Goal: Task Accomplishment & Management: Use online tool/utility

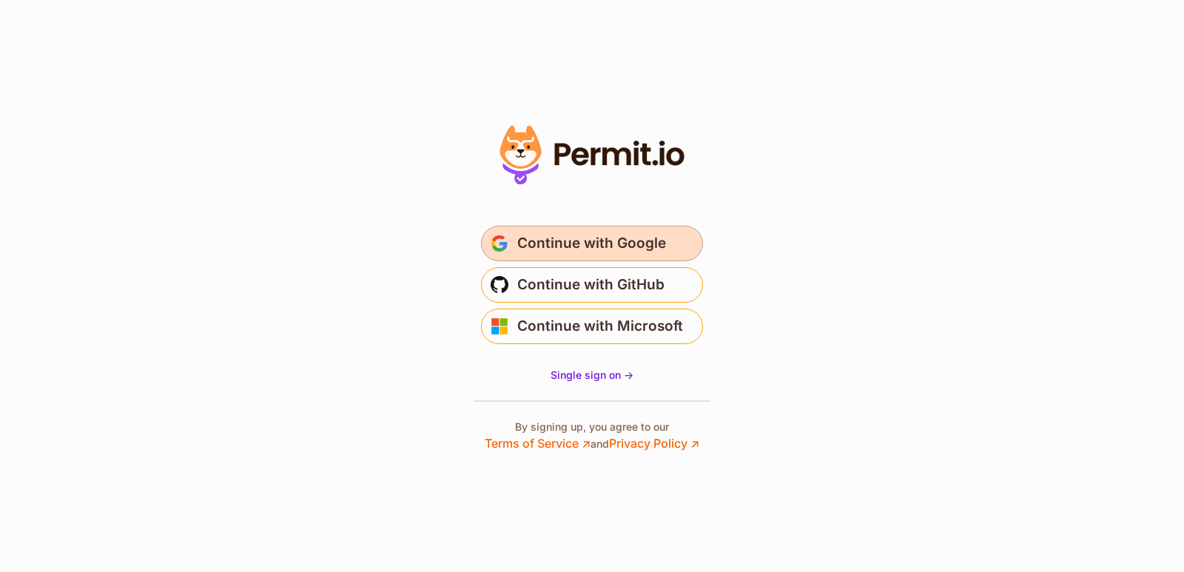
click at [591, 248] on span "Continue with Google" at bounding box center [591, 244] width 149 height 24
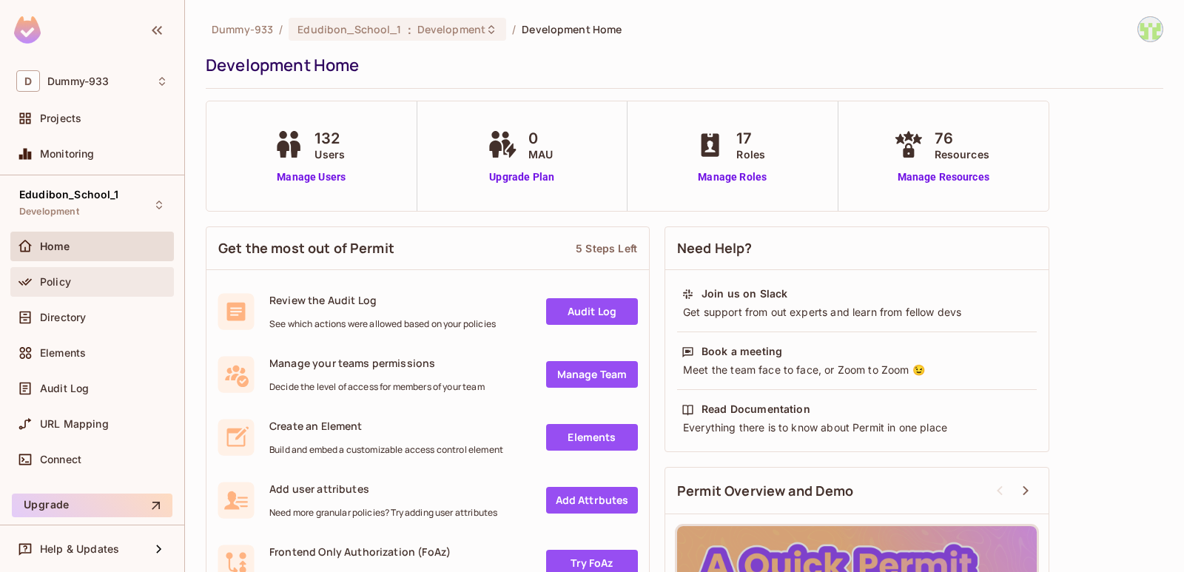
click at [100, 286] on div "Policy" at bounding box center [104, 282] width 128 height 12
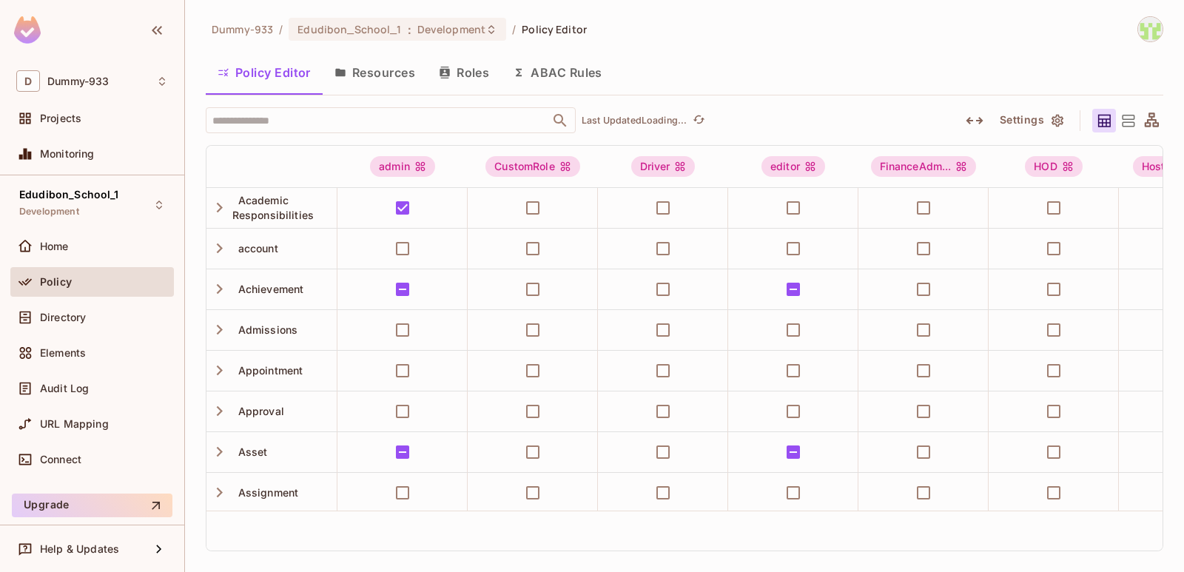
click at [379, 84] on button "Resources" at bounding box center [375, 72] width 104 height 37
click at [380, 78] on div "Dummy-933 / Edudibon_School_1 : Development / Policy Editor Policy Editor Resou…" at bounding box center [684, 286] width 999 height 572
click at [386, 70] on div "Dummy-933 / Edudibon_School_1 : Development / Policy Editor Policy Editor Resou…" at bounding box center [684, 286] width 999 height 572
click at [376, 64] on div "Dummy-933 / Edudibon_School_1 : Development / Policy Editor Policy Editor Resou…" at bounding box center [684, 286] width 999 height 572
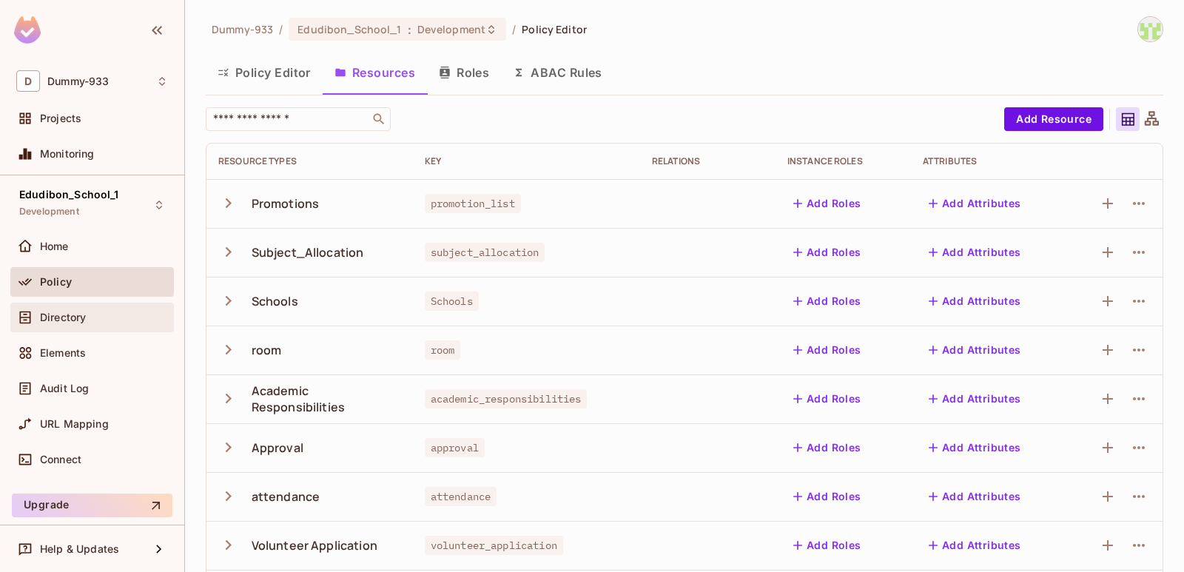
click at [74, 326] on div "Directory" at bounding box center [92, 318] width 152 height 18
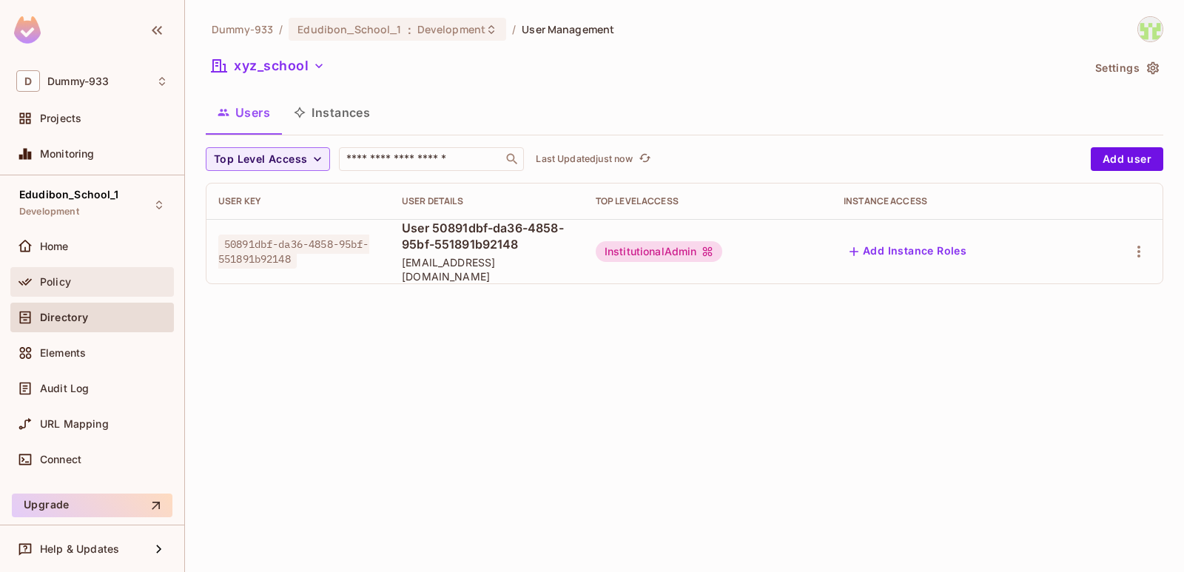
click at [90, 275] on div "Policy" at bounding box center [92, 282] width 152 height 18
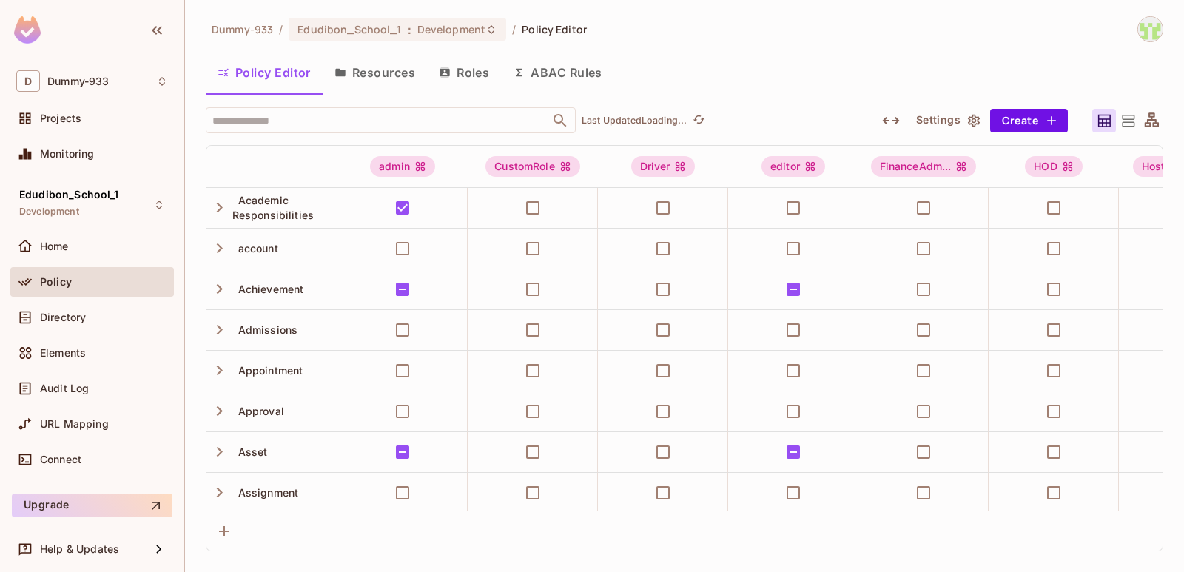
click at [469, 70] on button "Roles" at bounding box center [464, 72] width 74 height 37
click at [469, 70] on div "Dummy-933 / Edudibon_School_1 : Development / Policy Editor Policy Editor Resou…" at bounding box center [684, 286] width 999 height 572
click at [469, 70] on button "Roles" at bounding box center [464, 72] width 74 height 37
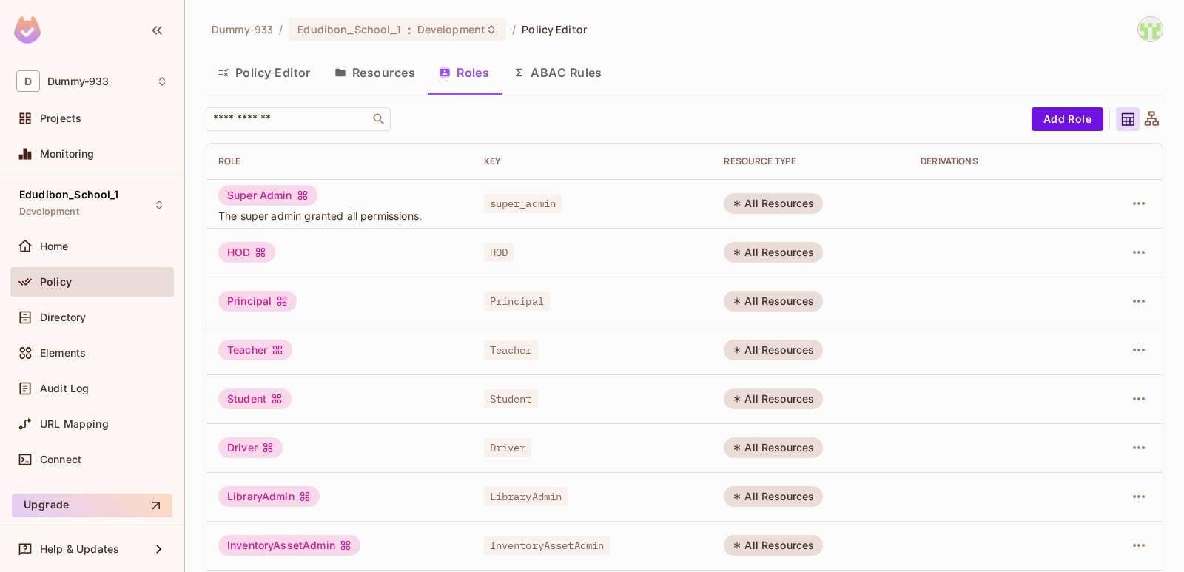
click at [115, 276] on div "Policy" at bounding box center [104, 282] width 128 height 12
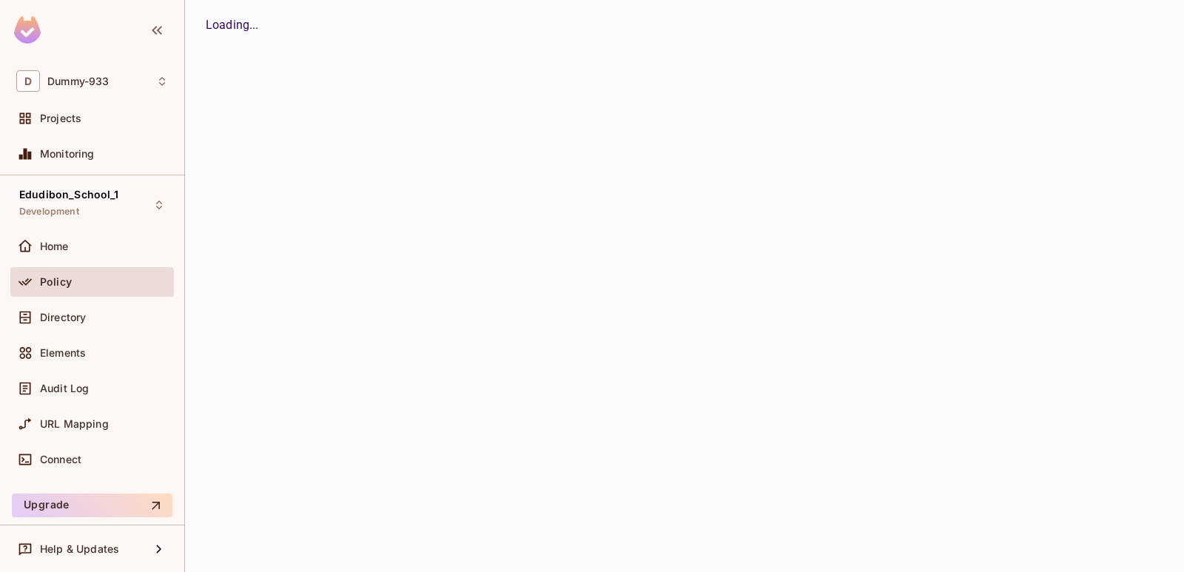
click at [0, 0] on button "Resources" at bounding box center [0, 0] width 0 height 0
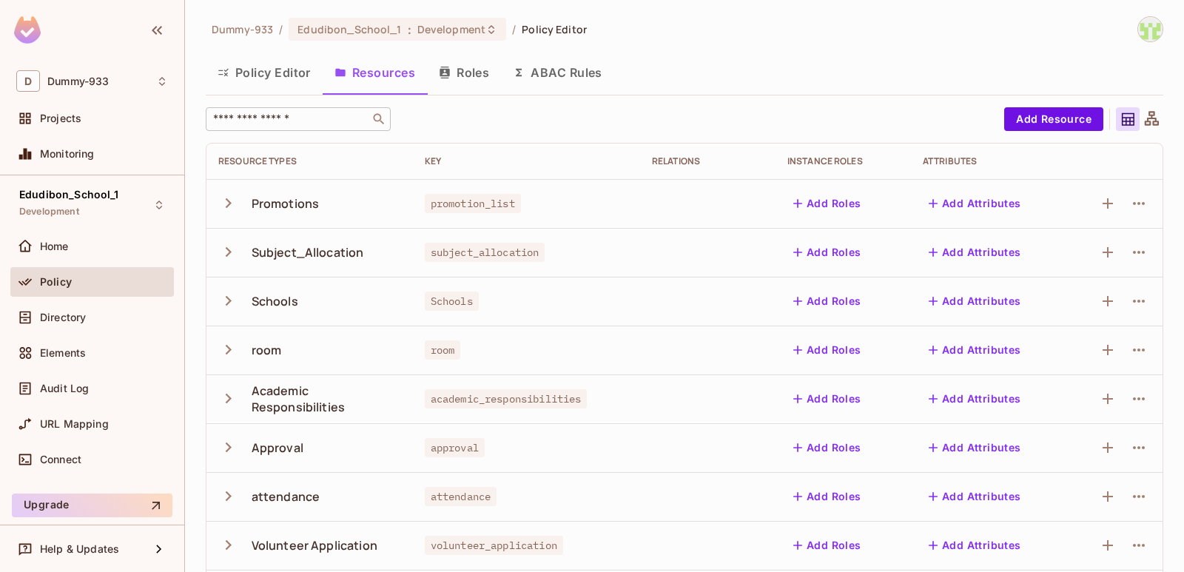
click at [322, 110] on div "​" at bounding box center [298, 119] width 185 height 24
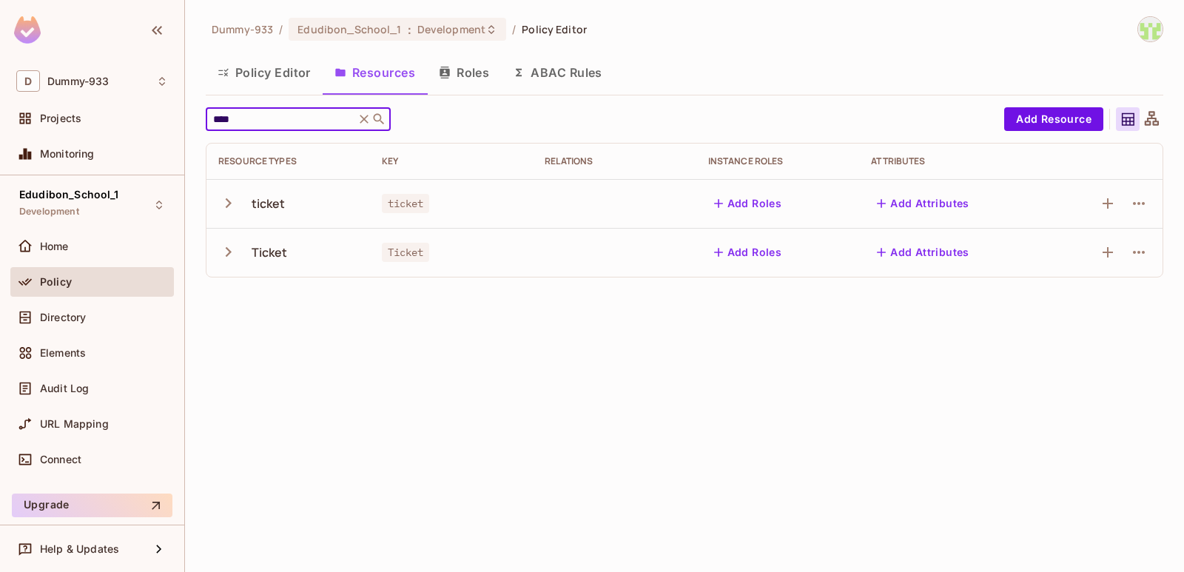
type input "****"
click at [269, 211] on div "ticket" at bounding box center [269, 203] width 34 height 16
click at [227, 202] on icon "button" at bounding box center [228, 203] width 20 height 20
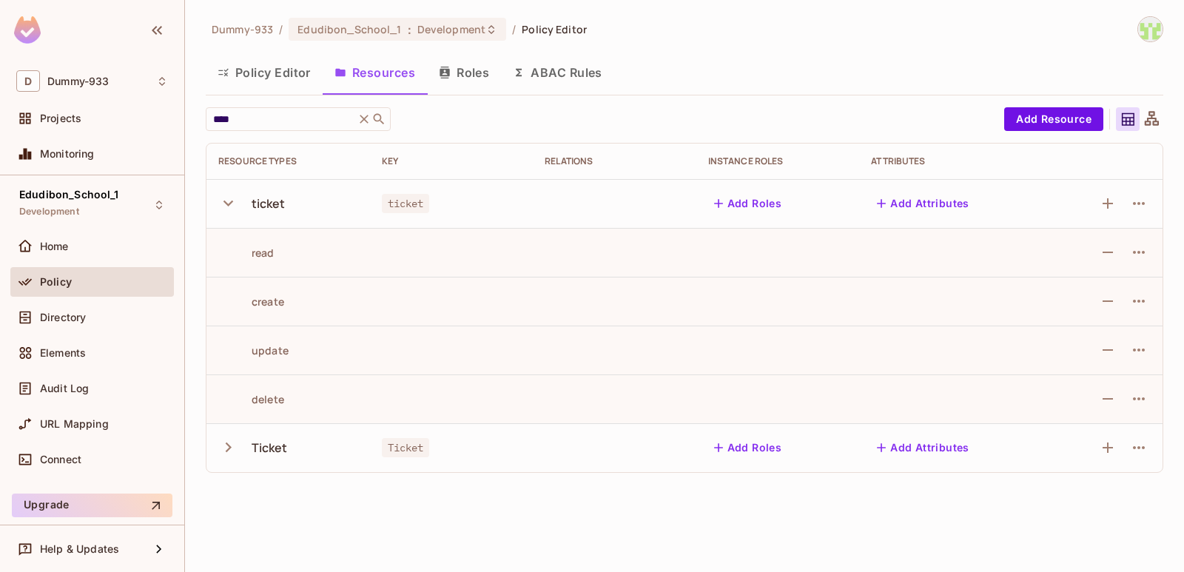
click at [227, 202] on icon "button" at bounding box center [228, 203] width 20 height 20
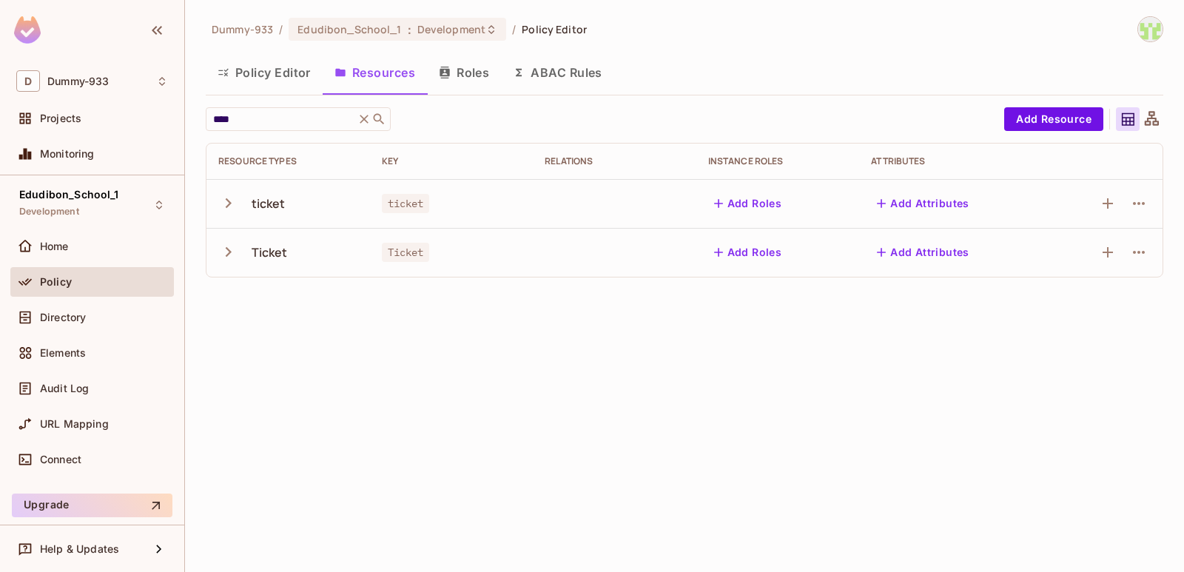
click at [232, 251] on icon "button" at bounding box center [228, 252] width 20 height 20
click at [272, 249] on div "Ticket" at bounding box center [270, 252] width 36 height 16
click at [1149, 249] on button "button" at bounding box center [1139, 252] width 24 height 24
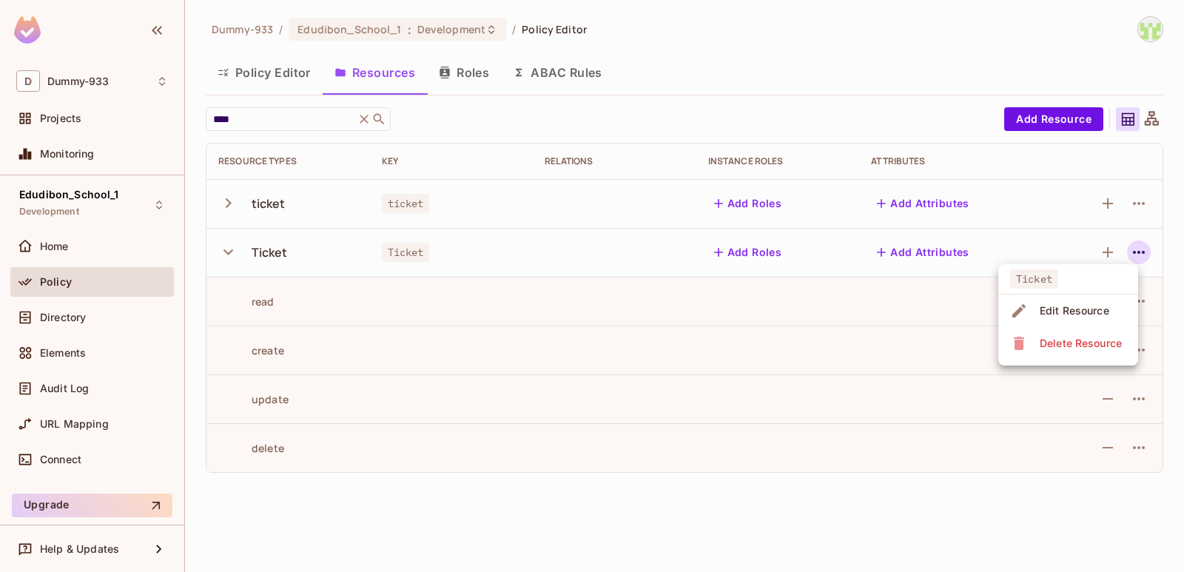
click at [1091, 303] on span "Edit Resource" at bounding box center [1074, 311] width 78 height 24
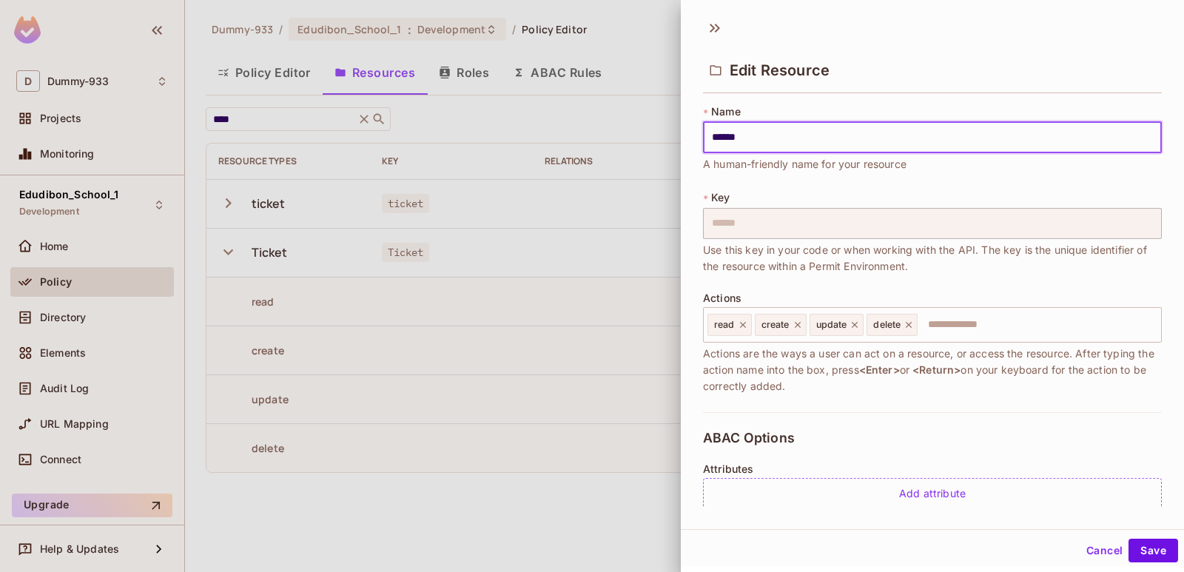
click at [730, 31] on div "Edit Resource" at bounding box center [932, 57] width 503 height 82
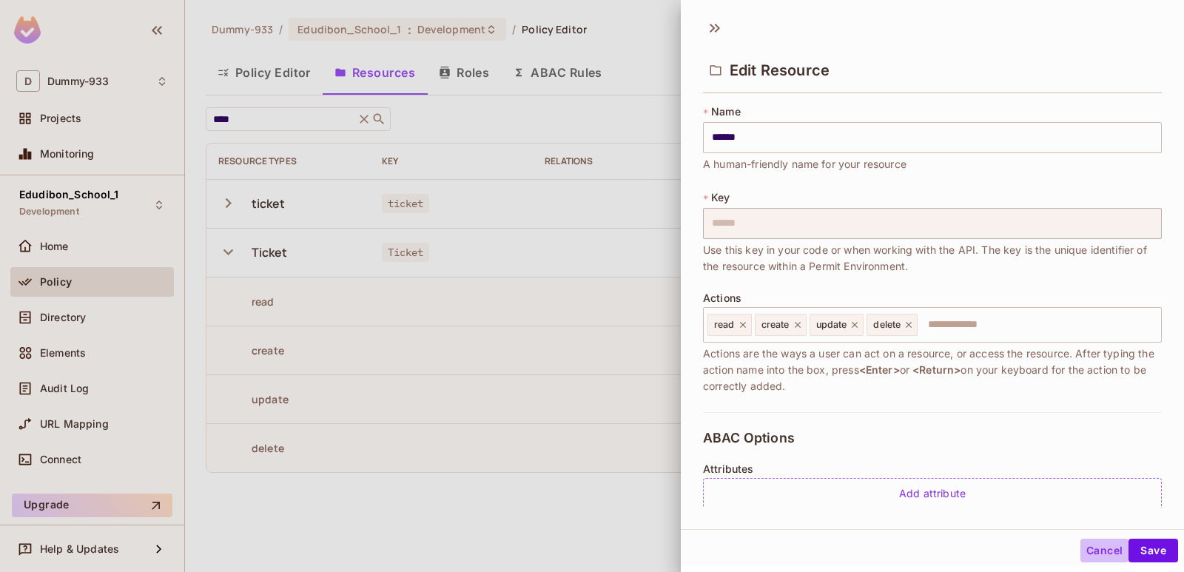
click at [1089, 556] on button "Cancel" at bounding box center [1104, 551] width 48 height 24
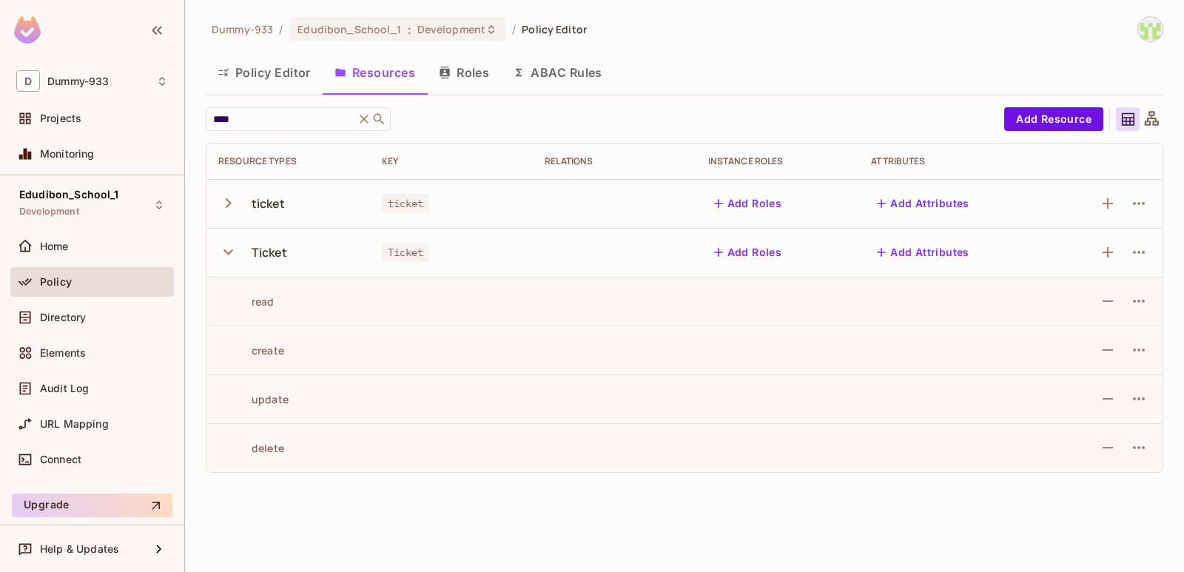
click at [289, 81] on button "Policy Editor" at bounding box center [264, 72] width 117 height 37
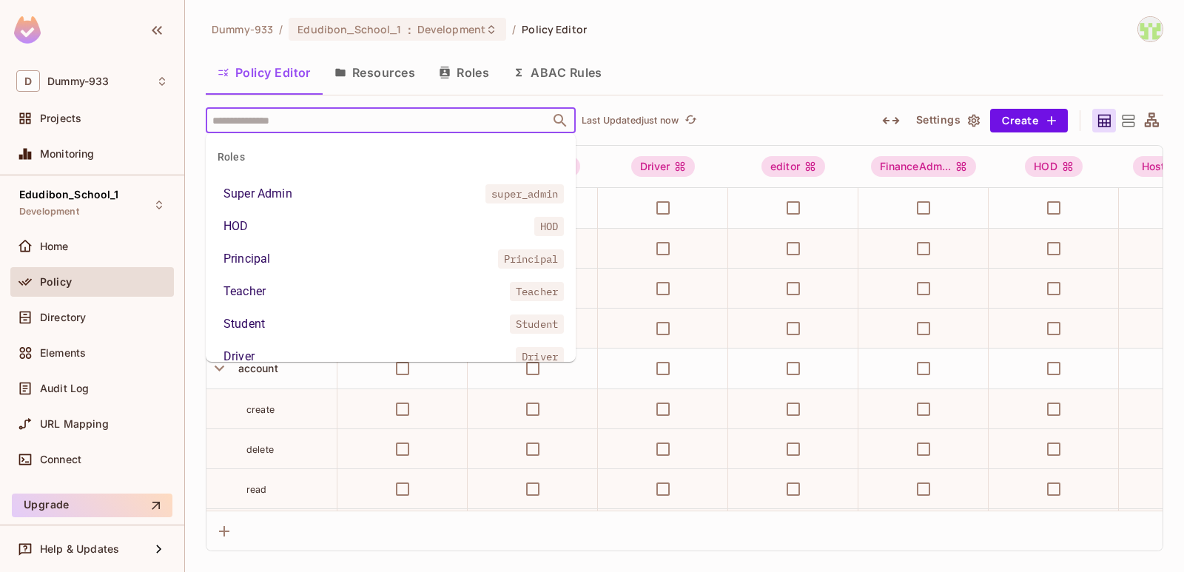
click at [279, 121] on input "text" at bounding box center [378, 120] width 338 height 26
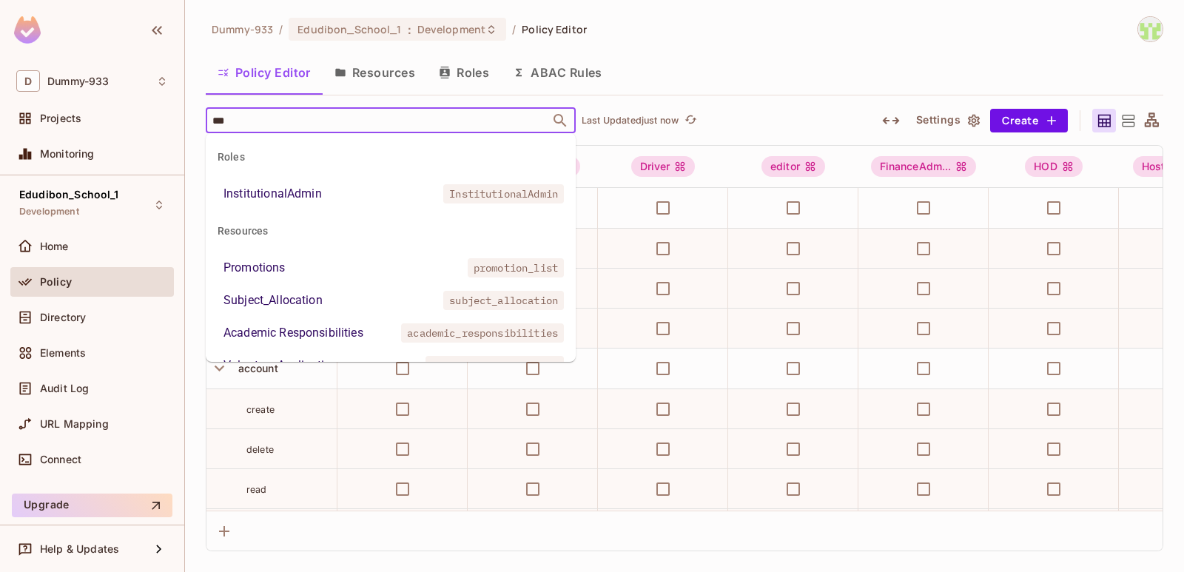
type input "****"
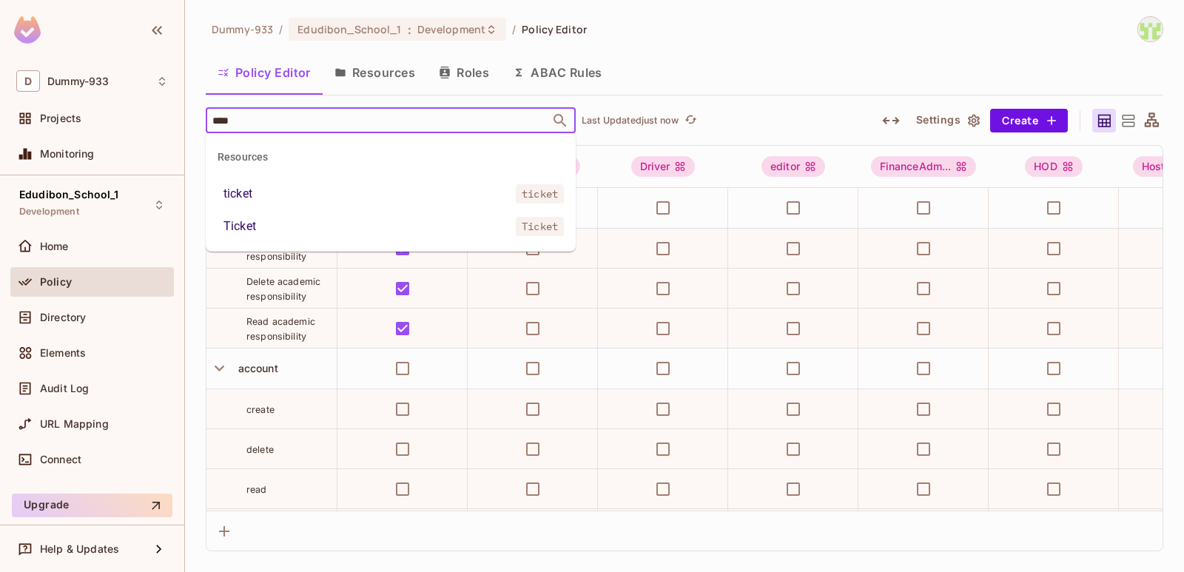
click at [320, 230] on li "Ticket Ticket" at bounding box center [391, 226] width 370 height 27
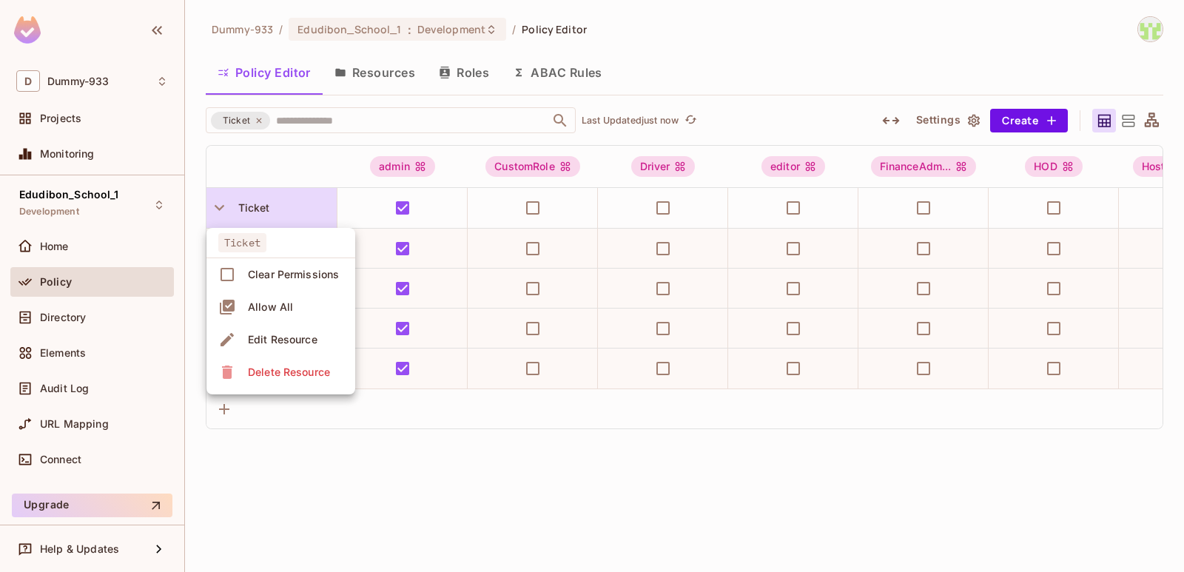
click at [505, 485] on div at bounding box center [592, 286] width 1184 height 572
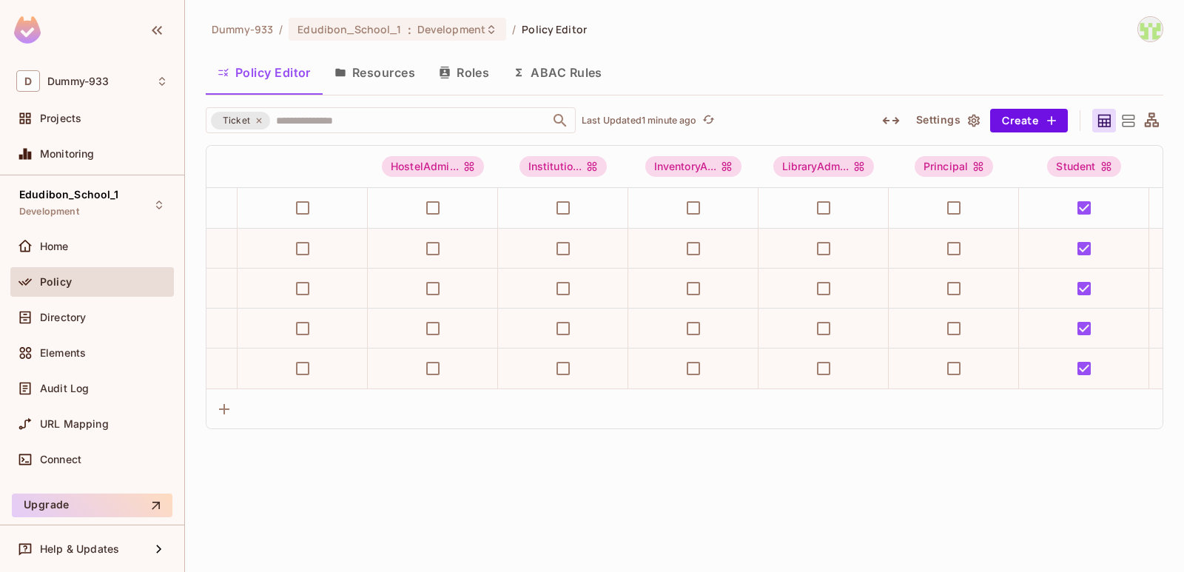
scroll to position [0, 830]
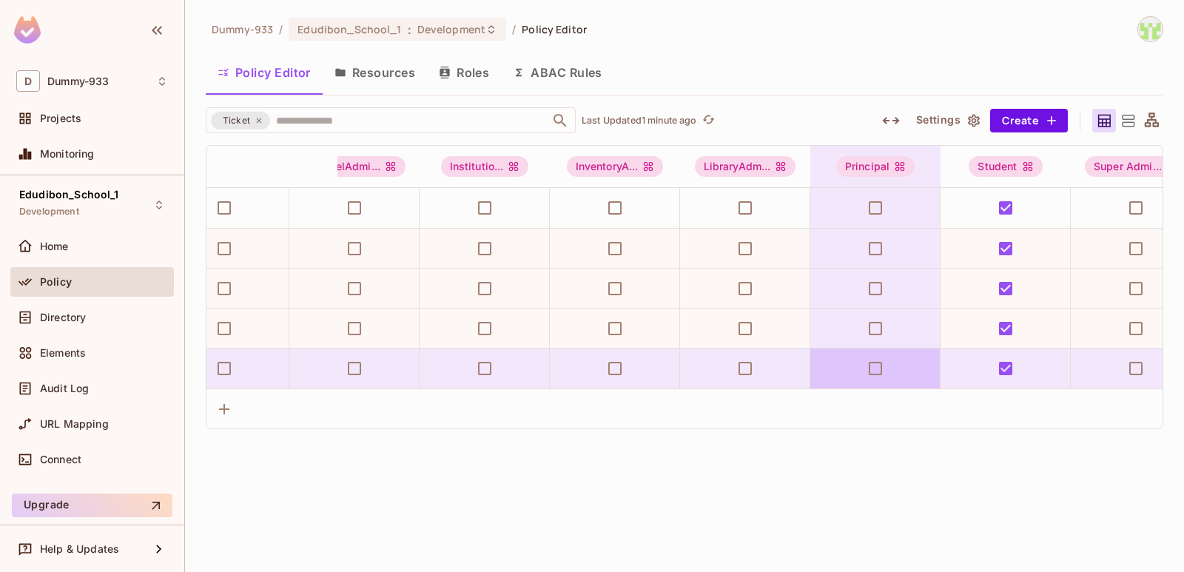
click at [854, 383] on td at bounding box center [875, 369] width 130 height 40
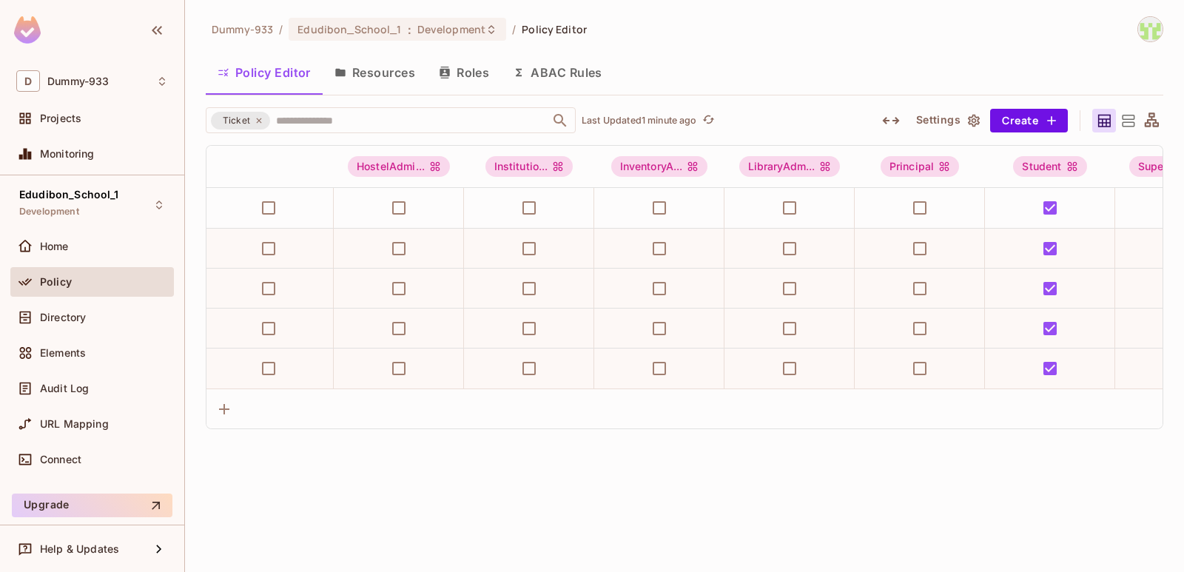
scroll to position [0, 831]
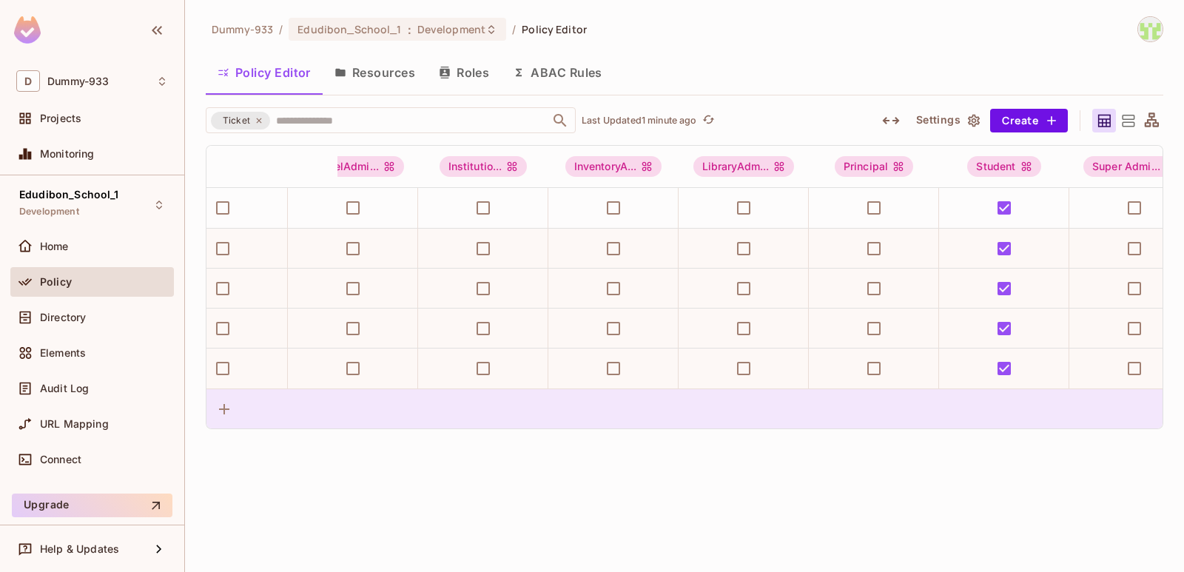
drag, startPoint x: 835, startPoint y: 403, endPoint x: 892, endPoint y: 403, distance: 57.7
click at [892, 403] on div at bounding box center [684, 408] width 956 height 40
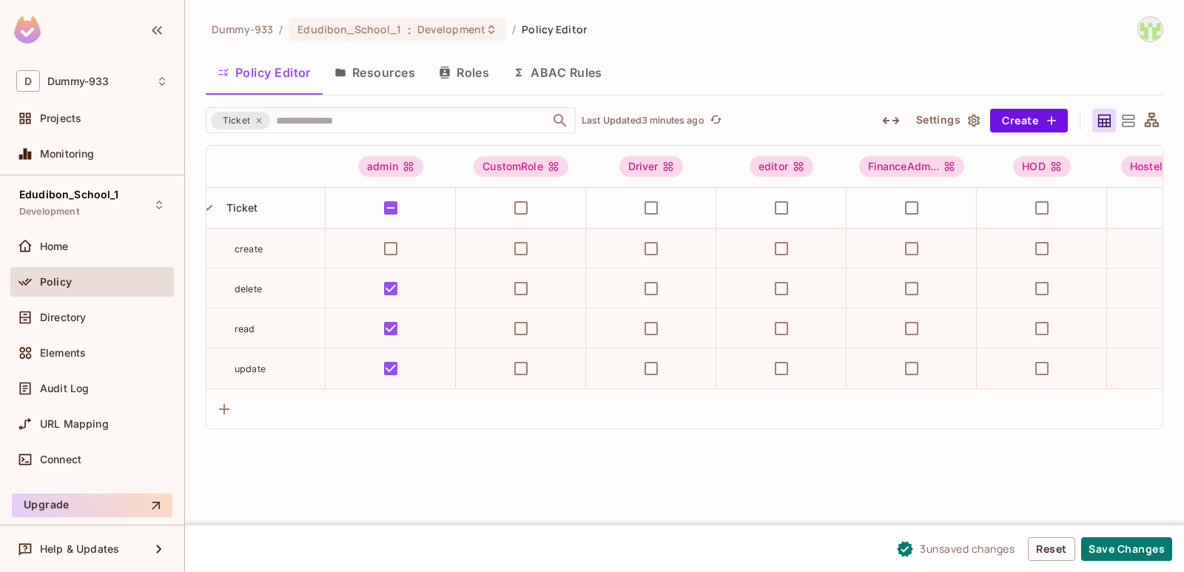
scroll to position [0, 16]
